Goal: Task Accomplishment & Management: Manage account settings

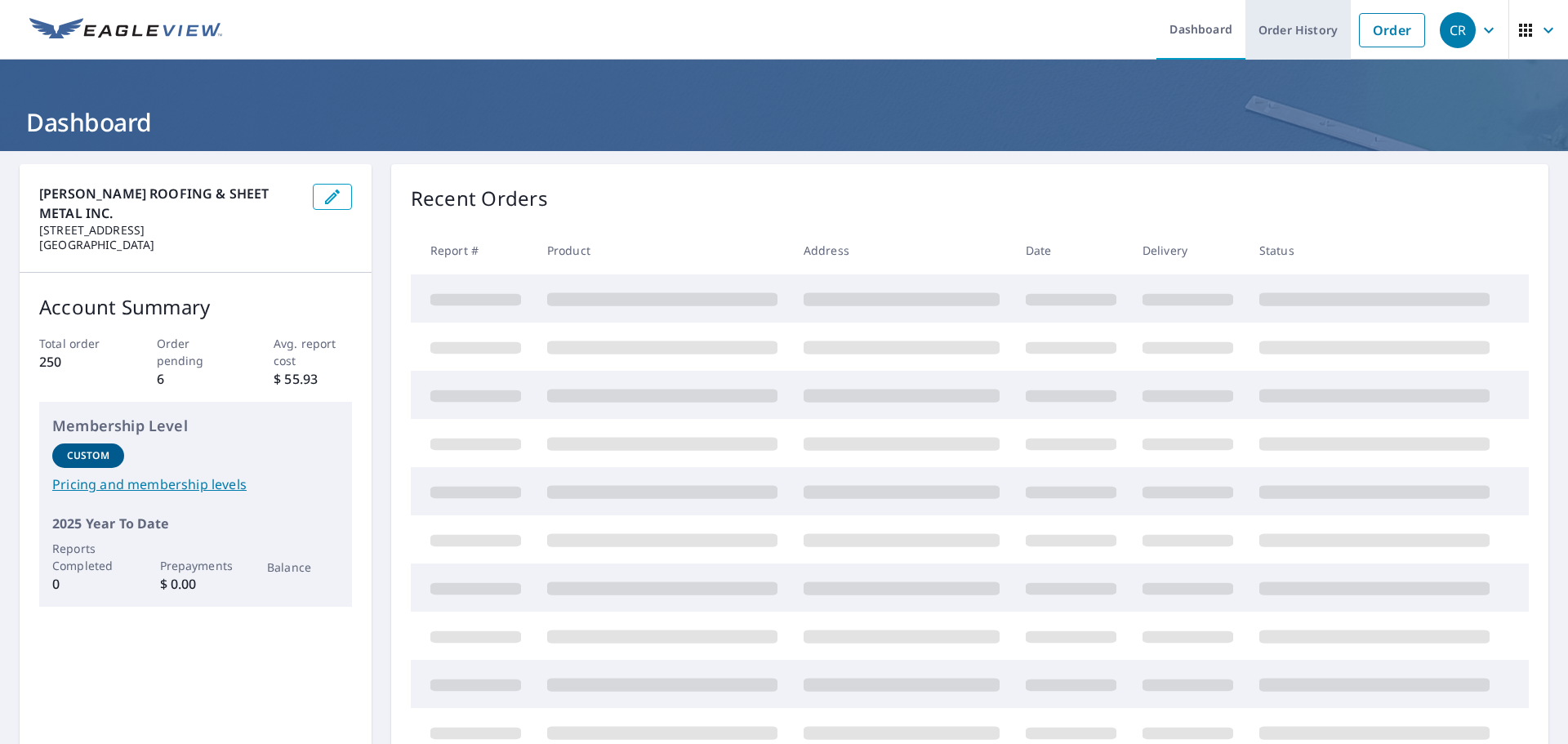
click at [1299, 32] on link "Order History" at bounding box center [1298, 30] width 106 height 60
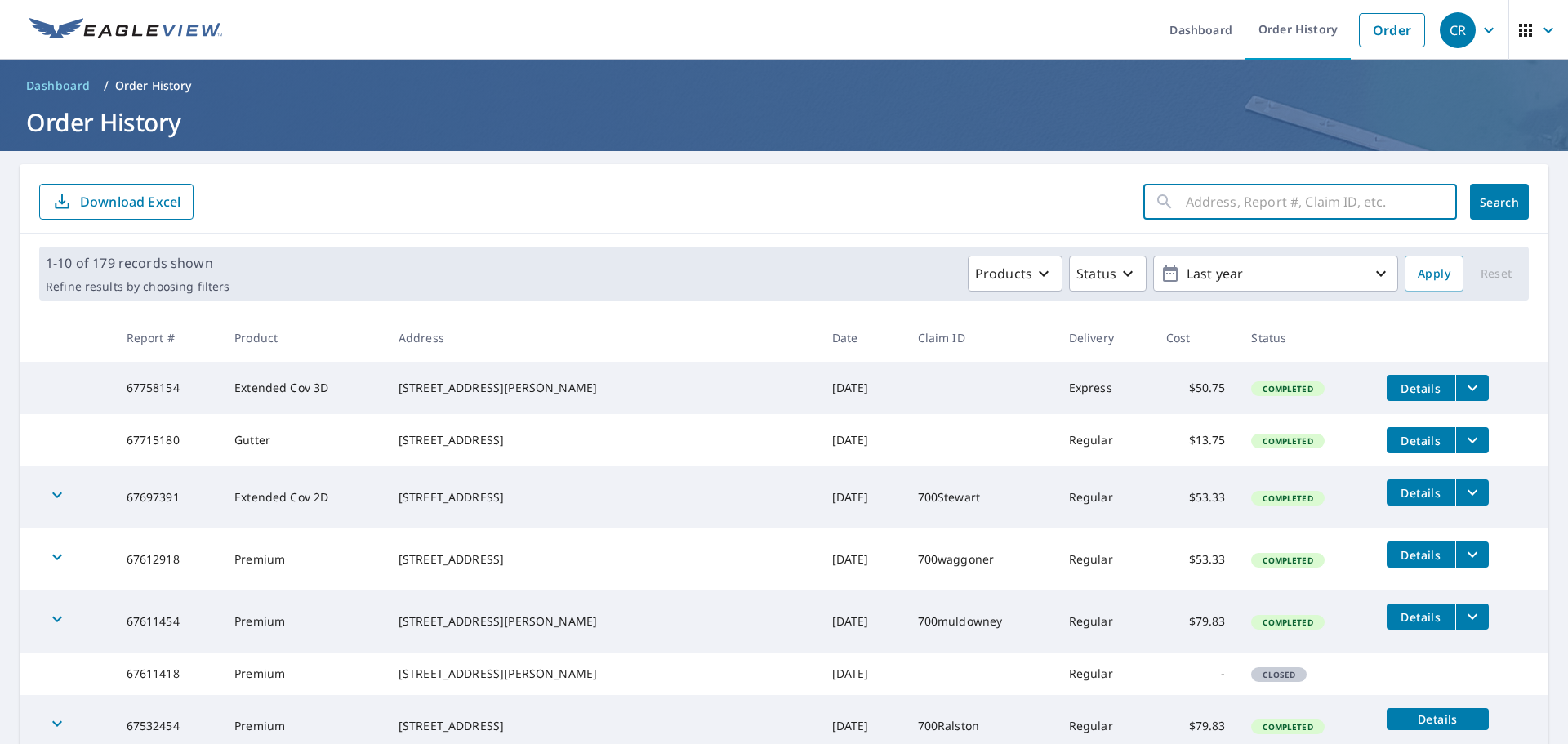
click at [1334, 205] on input "text" at bounding box center [1322, 201] width 271 height 46
type input "250"
click button "Search" at bounding box center [1499, 201] width 59 height 36
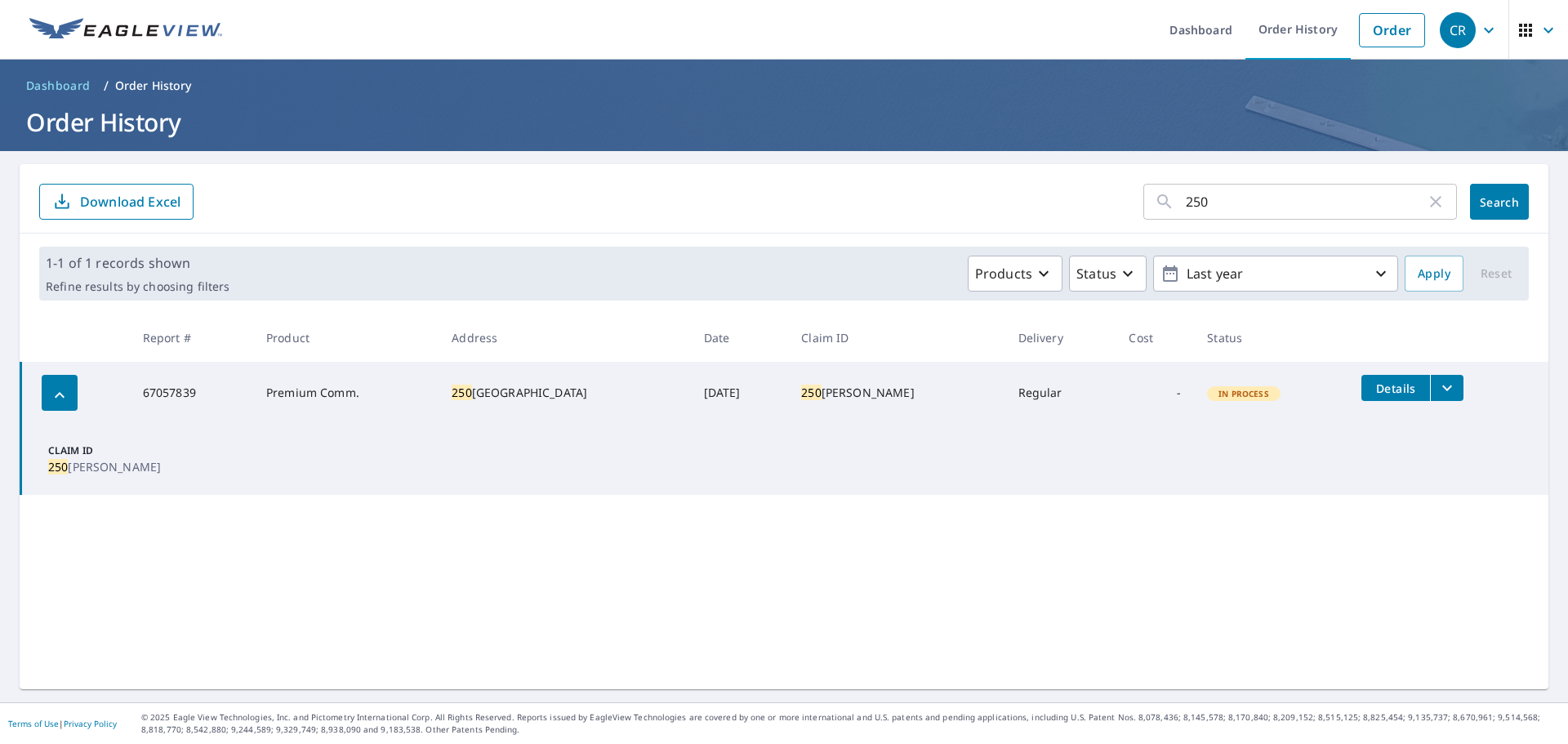
click at [1437, 383] on icon "filesDropdownBtn-67057839" at bounding box center [1447, 388] width 20 height 20
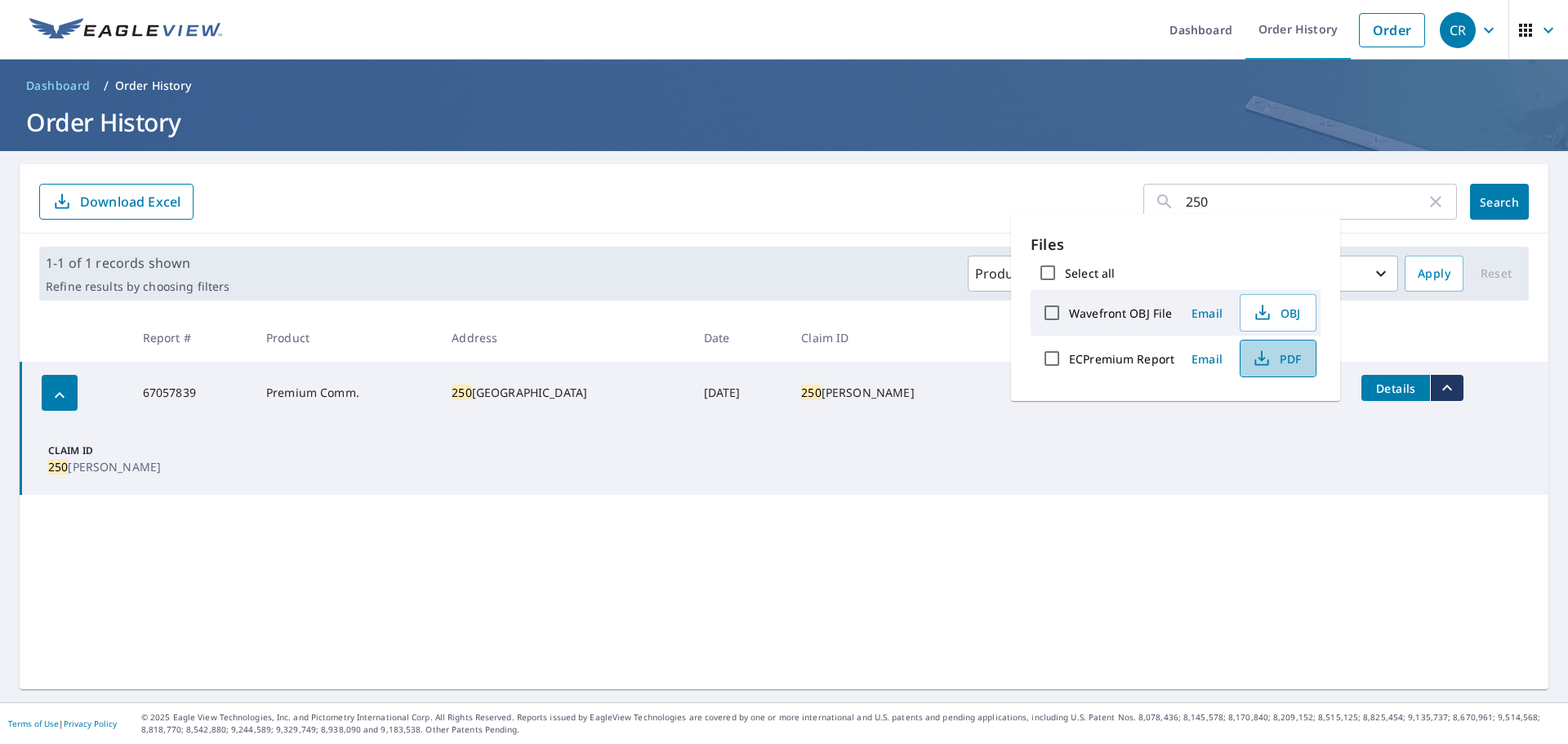
click at [1289, 359] on span "PDF" at bounding box center [1276, 359] width 52 height 20
